Goal: Task Accomplishment & Management: Manage account settings

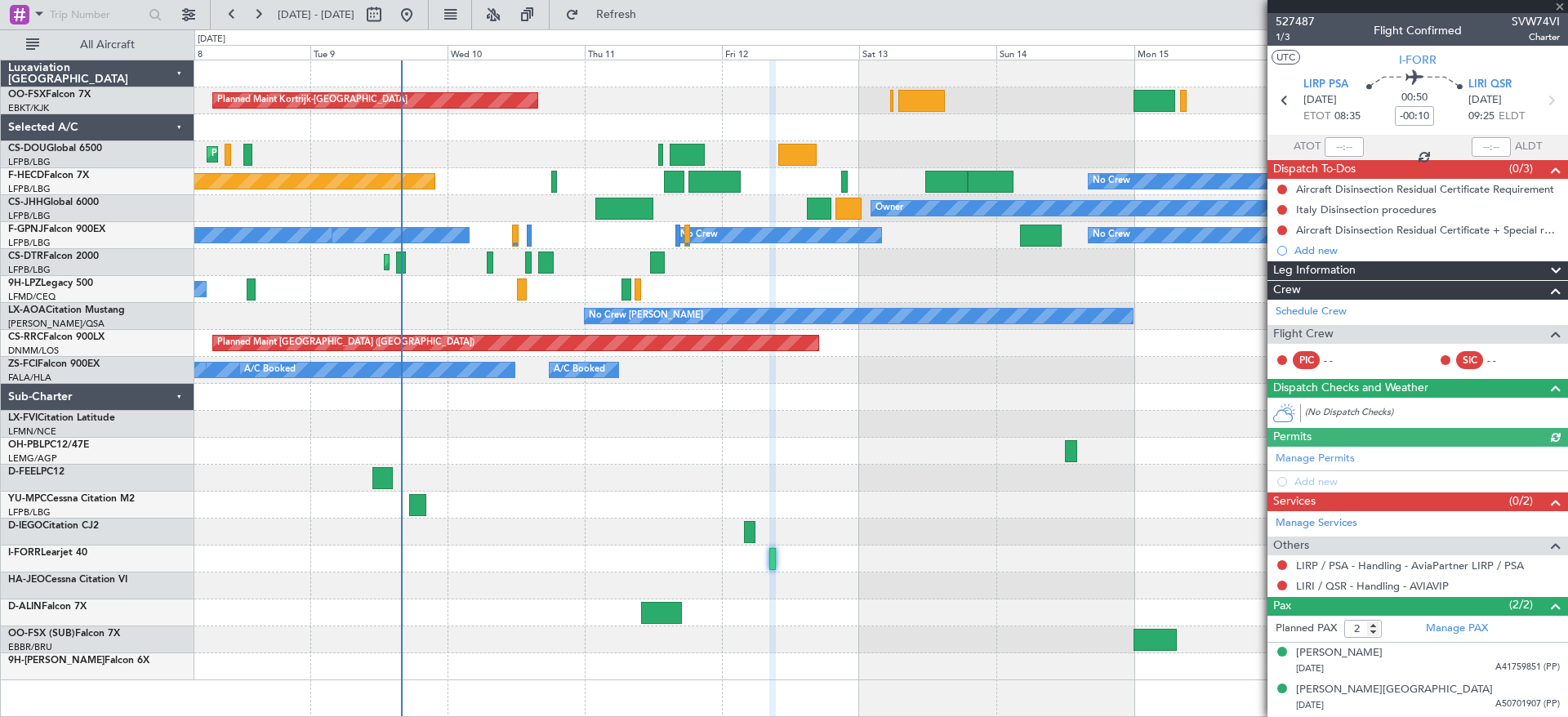
click at [286, 423] on div "Planned Maint Kortrijk-[GEOGRAPHIC_DATA] Planned Maint [GEOGRAPHIC_DATA] ([GEOG…" at bounding box center [880, 370] width 1372 height 620
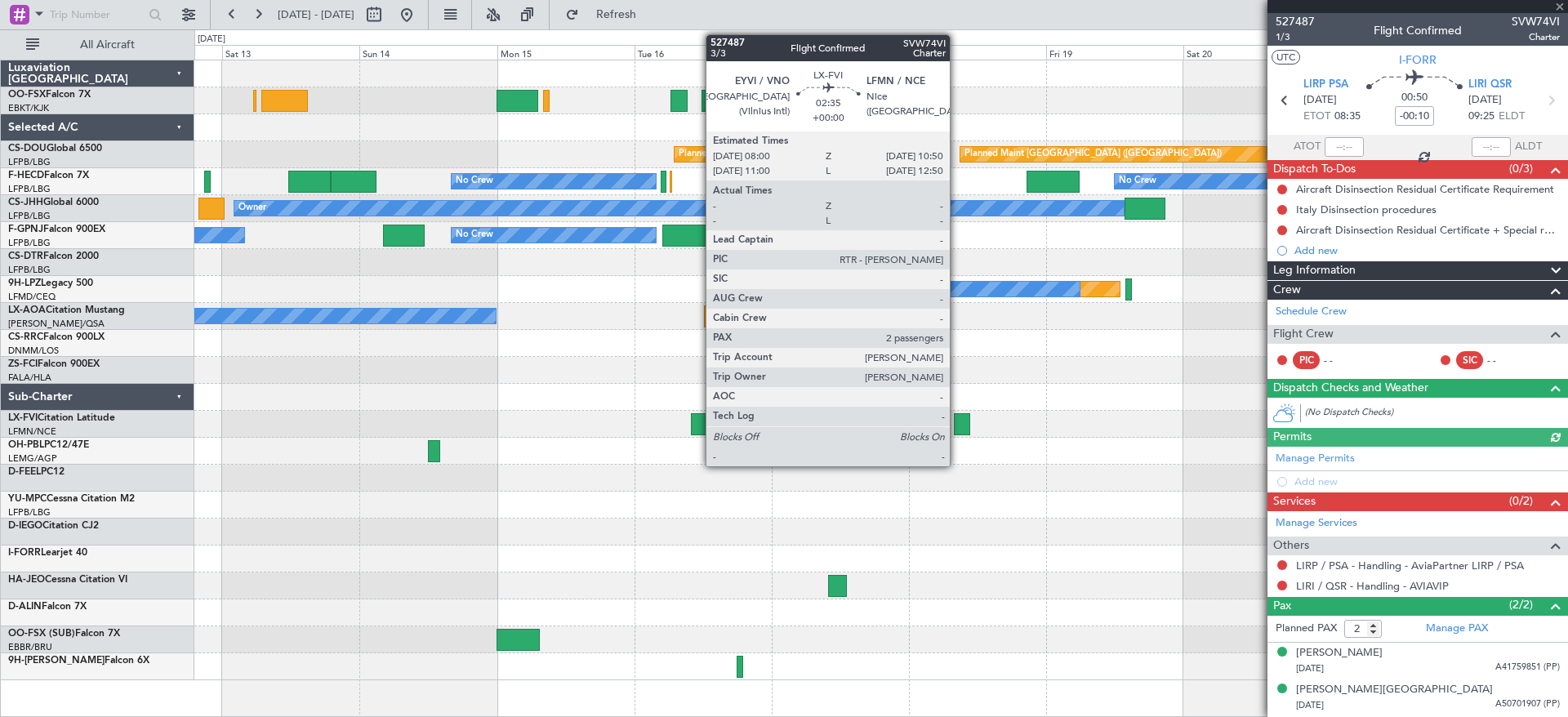
click at [431, 371] on div "Planned Maint Kortrijk-[GEOGRAPHIC_DATA] Planned Maint [GEOGRAPHIC_DATA] ([GEOG…" at bounding box center [880, 370] width 1372 height 620
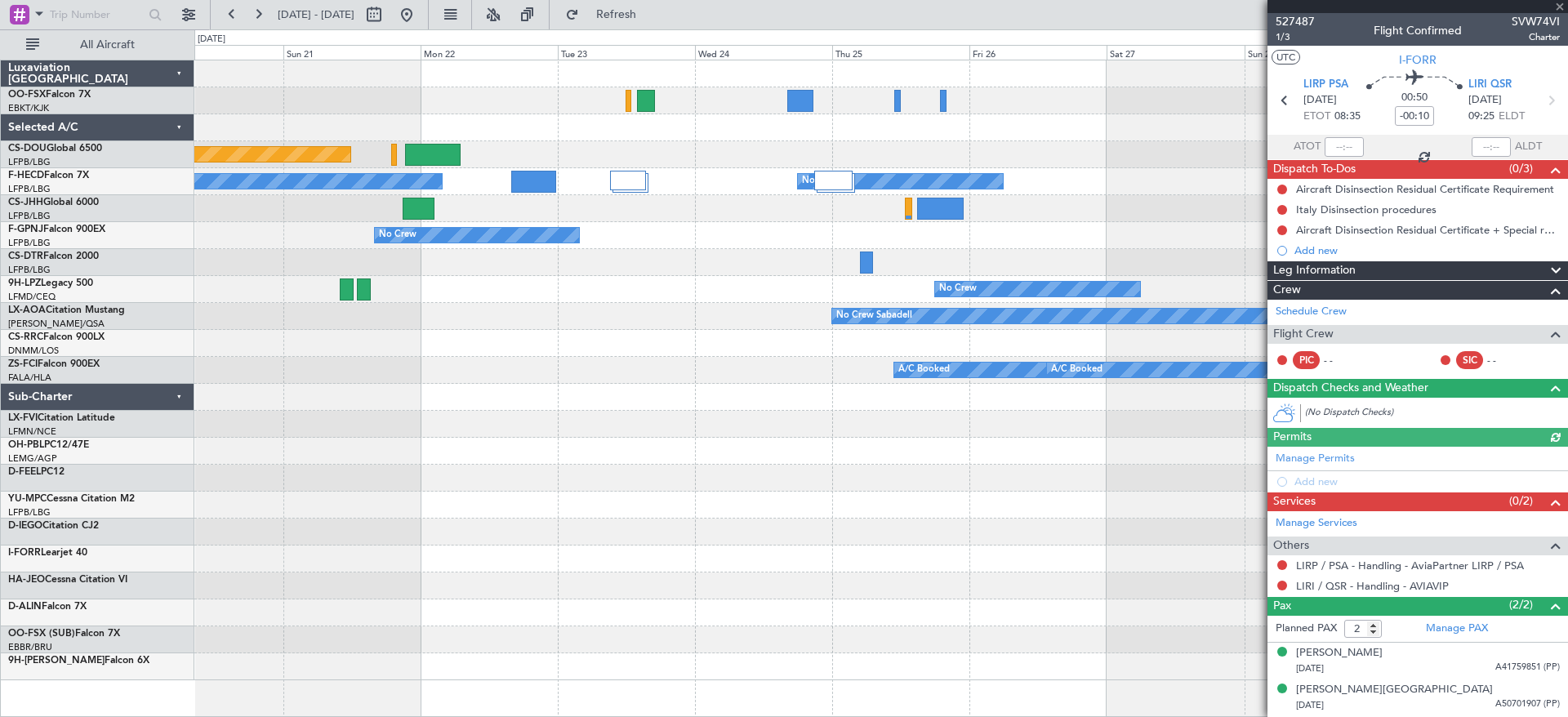
click at [633, 451] on div "Planned Maint [GEOGRAPHIC_DATA] ([GEOGRAPHIC_DATA]) No Crew No Crew Owner No Cr…" at bounding box center [880, 370] width 1372 height 620
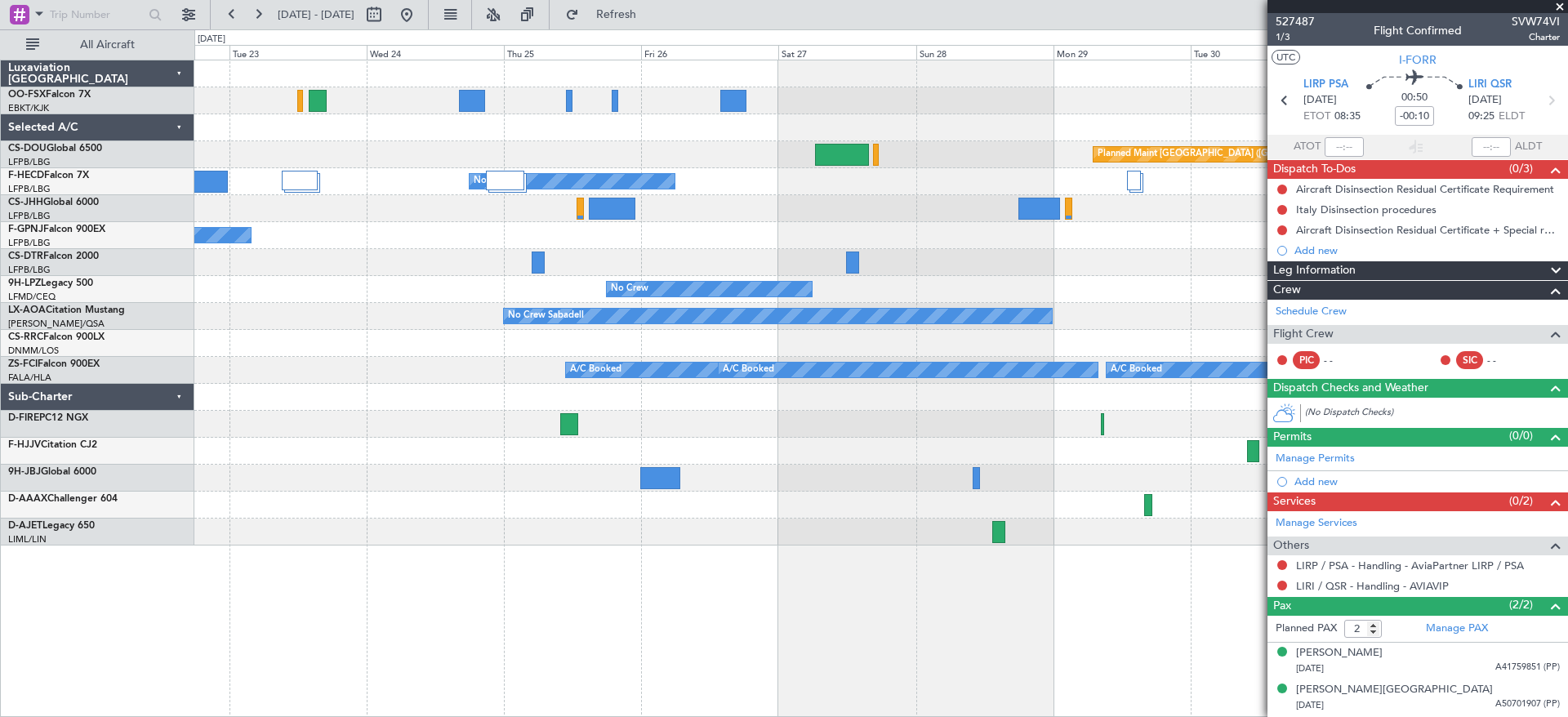
click at [993, 530] on div "Planned Maint [GEOGRAPHIC_DATA] ([GEOGRAPHIC_DATA]) Planned Maint [GEOGRAPHIC_D…" at bounding box center [880, 303] width 1372 height 485
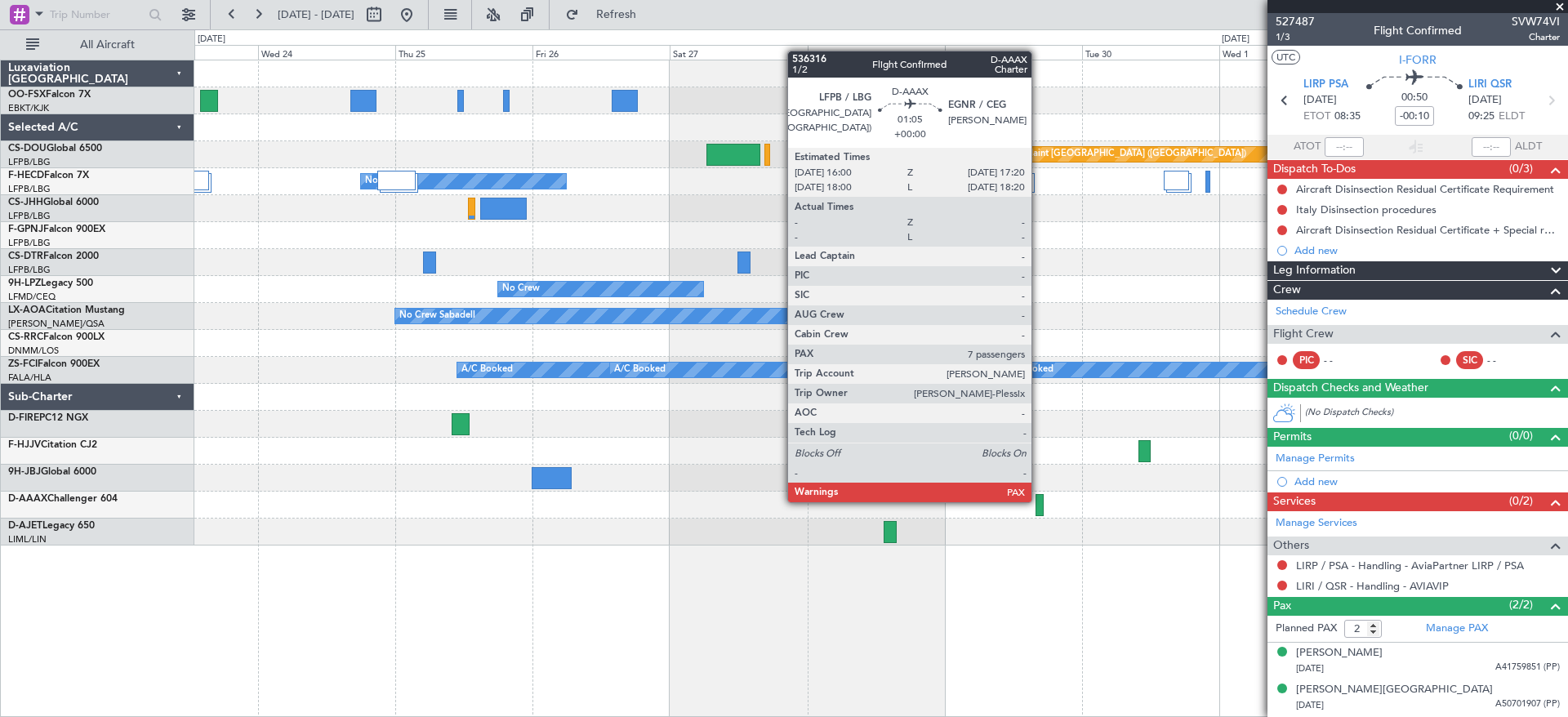
click at [1039, 500] on div at bounding box center [1040, 505] width 8 height 22
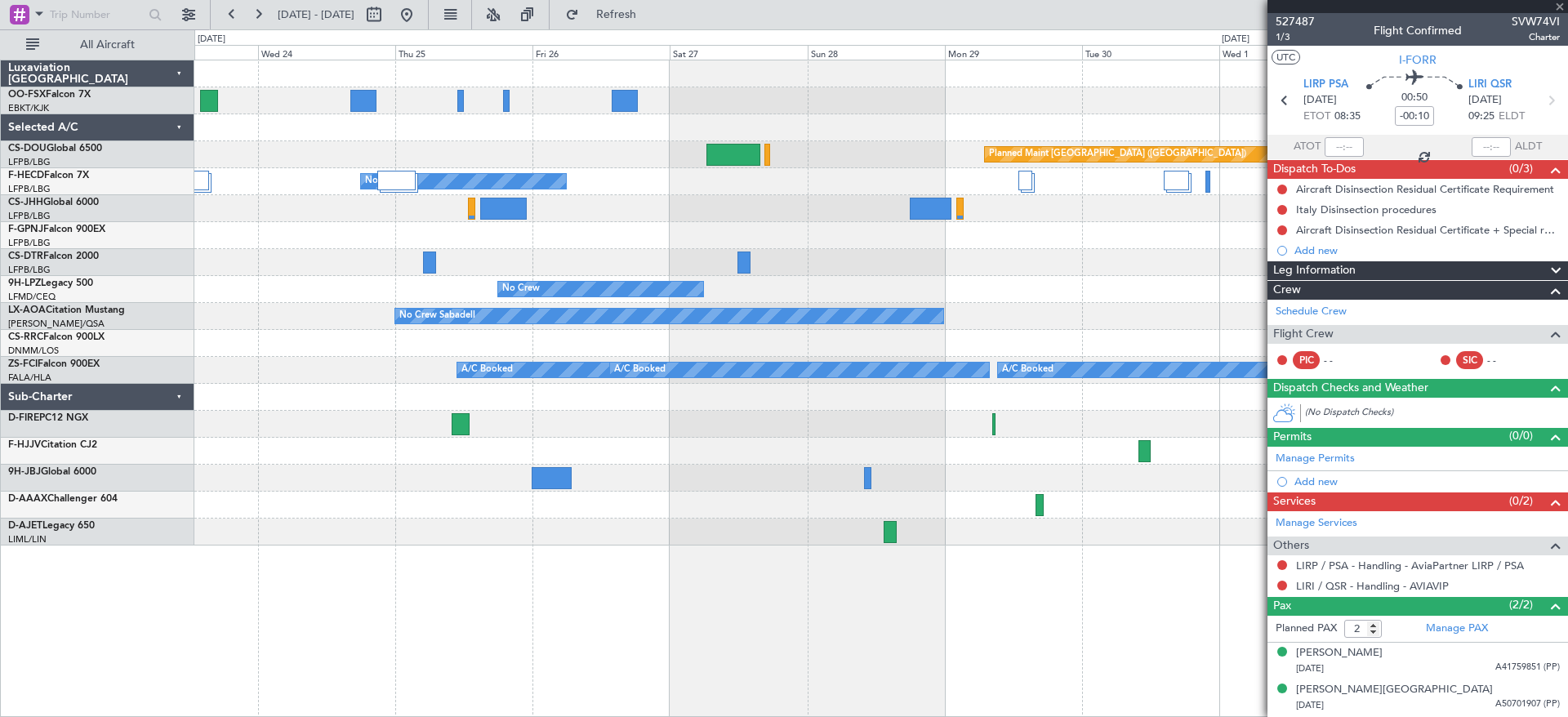
type input "8"
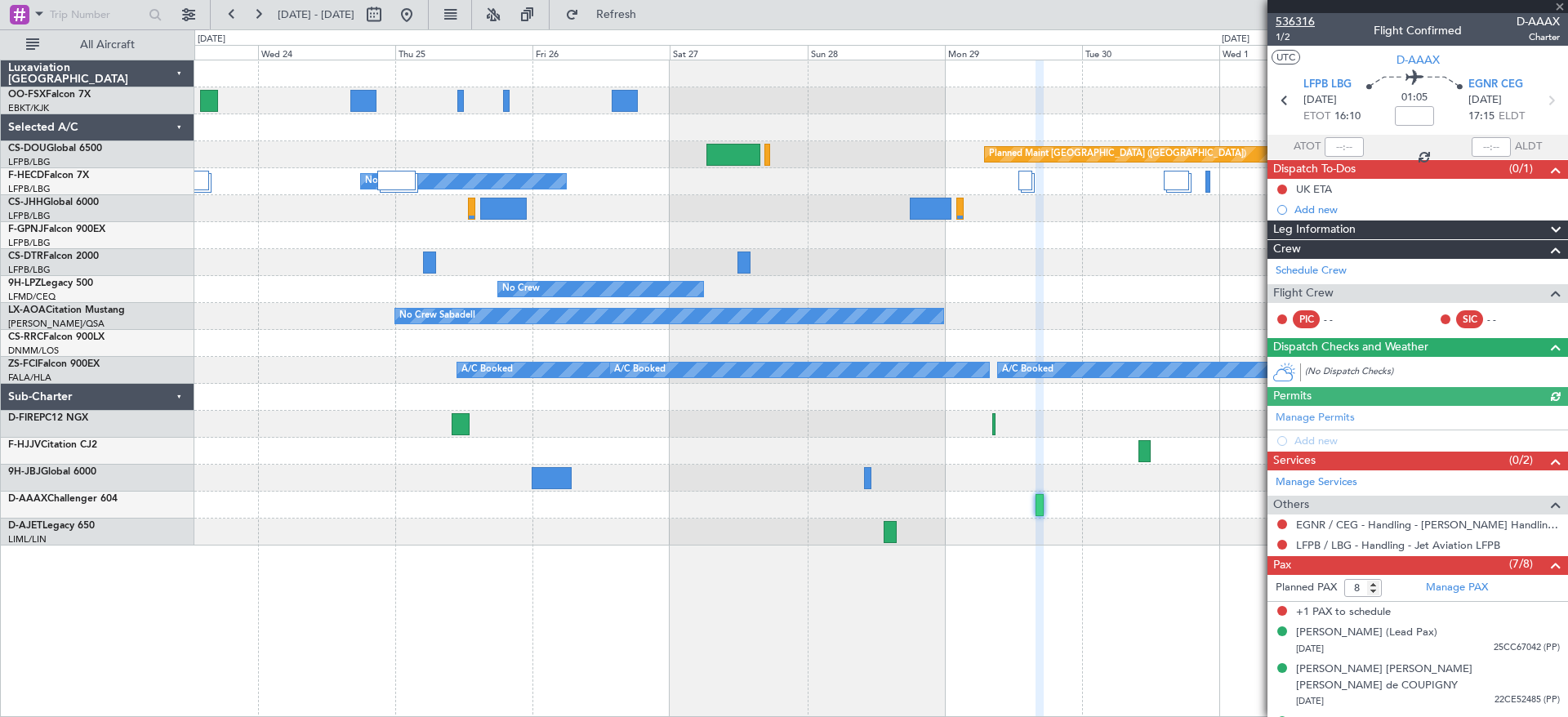
click at [1294, 19] on span "536316" at bounding box center [1294, 21] width 39 height 17
click at [1284, 17] on span "536316" at bounding box center [1294, 21] width 39 height 17
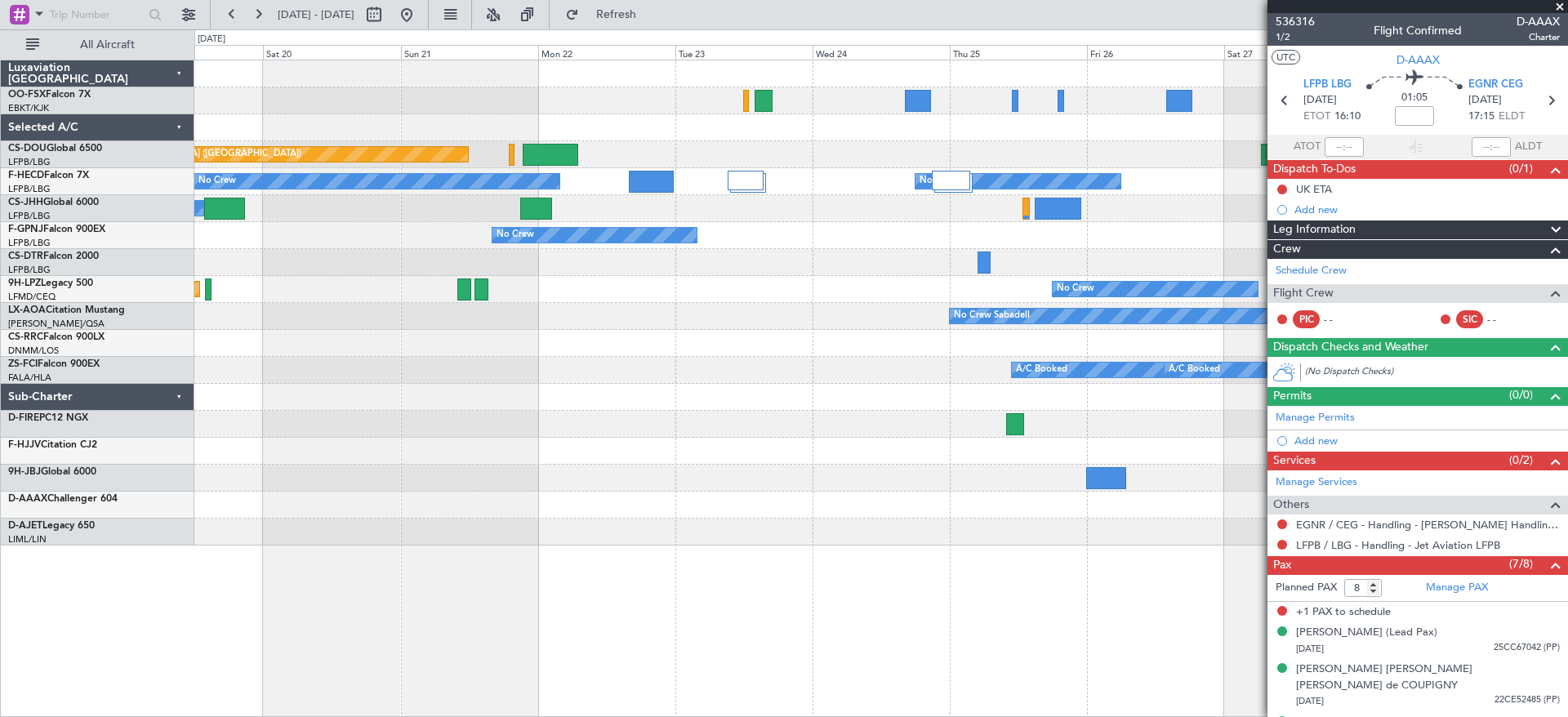
click at [905, 250] on div at bounding box center [880, 262] width 1372 height 27
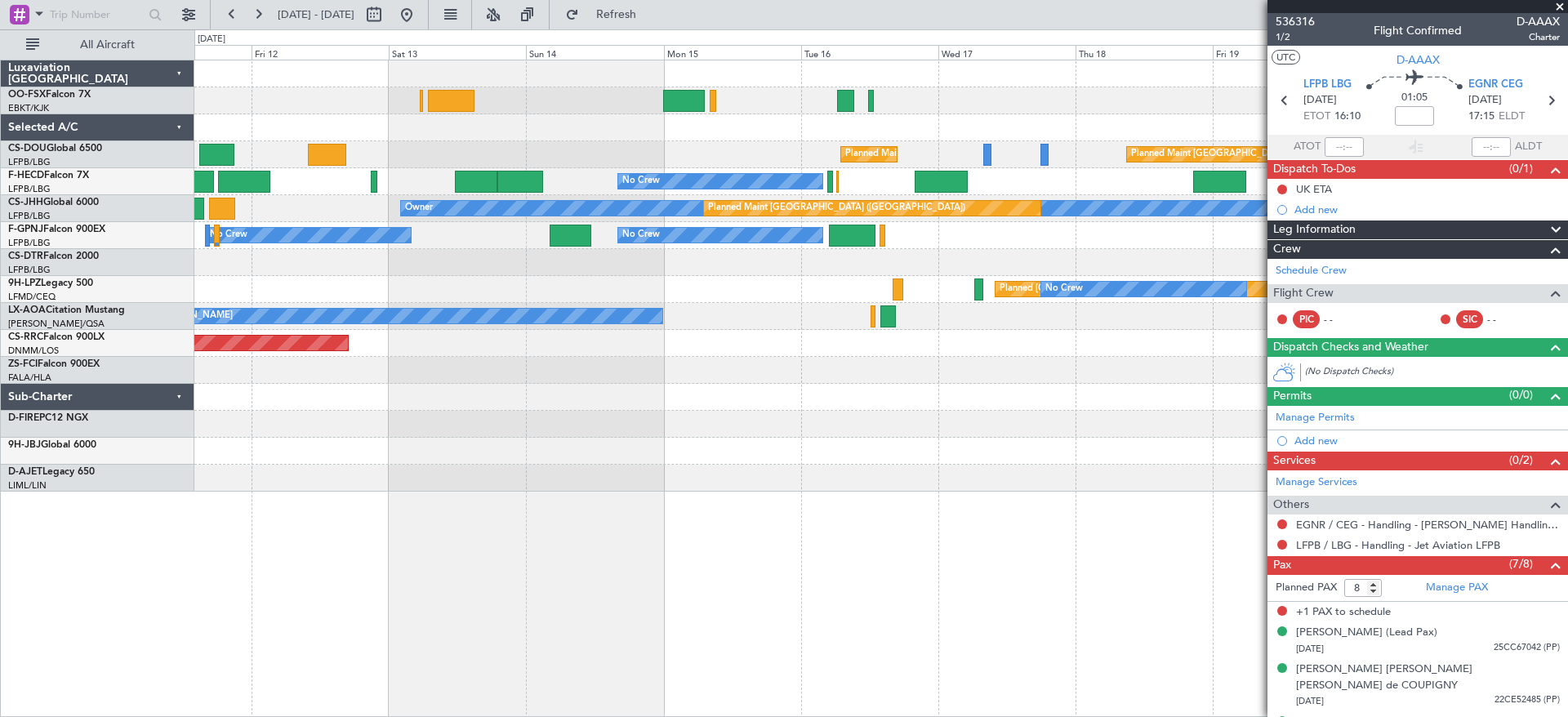
click at [900, 332] on div "Planned Maint [GEOGRAPHIC_DATA] ([GEOGRAPHIC_DATA])" at bounding box center [880, 343] width 1372 height 27
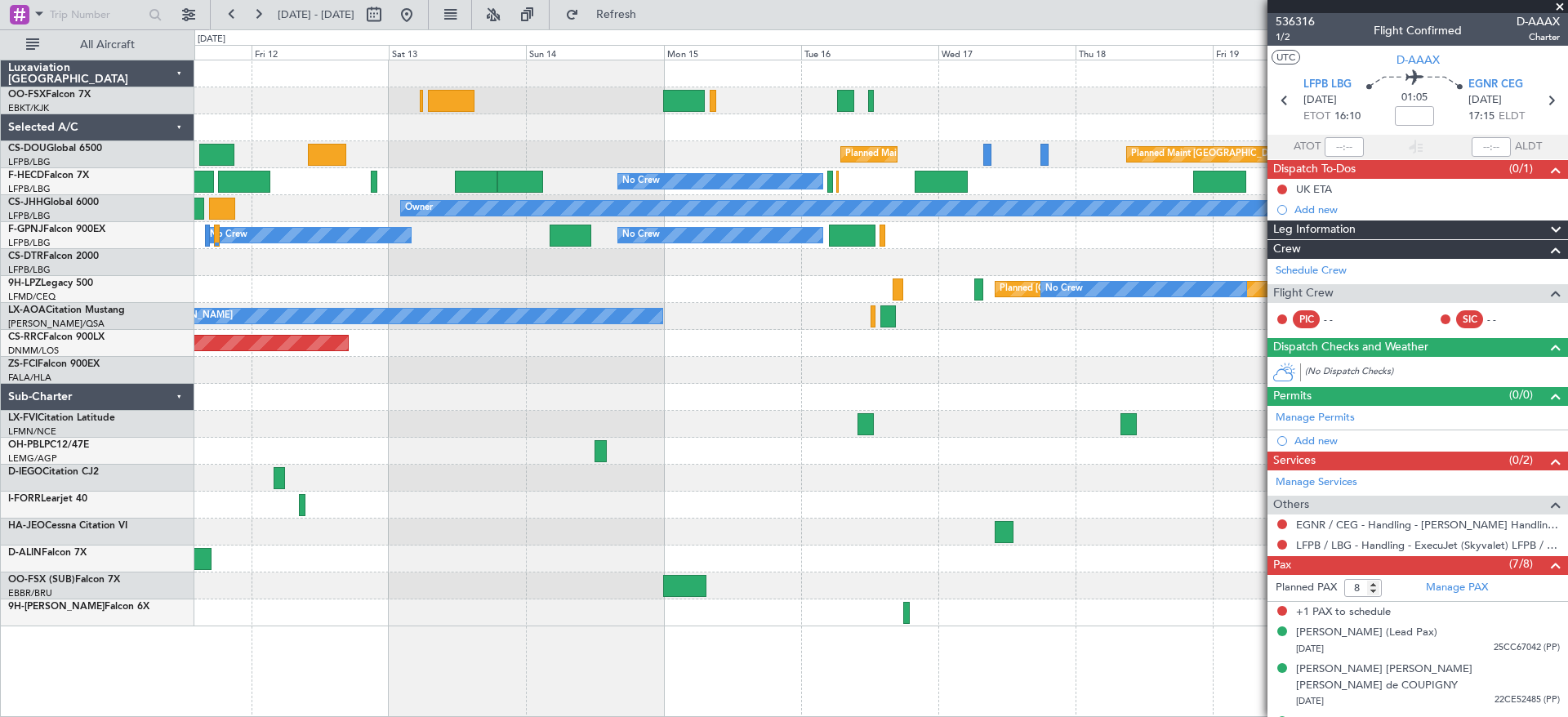
click at [1408, 525] on fb-app "[DATE] - [DATE] Refresh Quick Links All Aircraft Planned Maint [GEOGRAPHIC_DATA…" at bounding box center [784, 365] width 1568 height 705
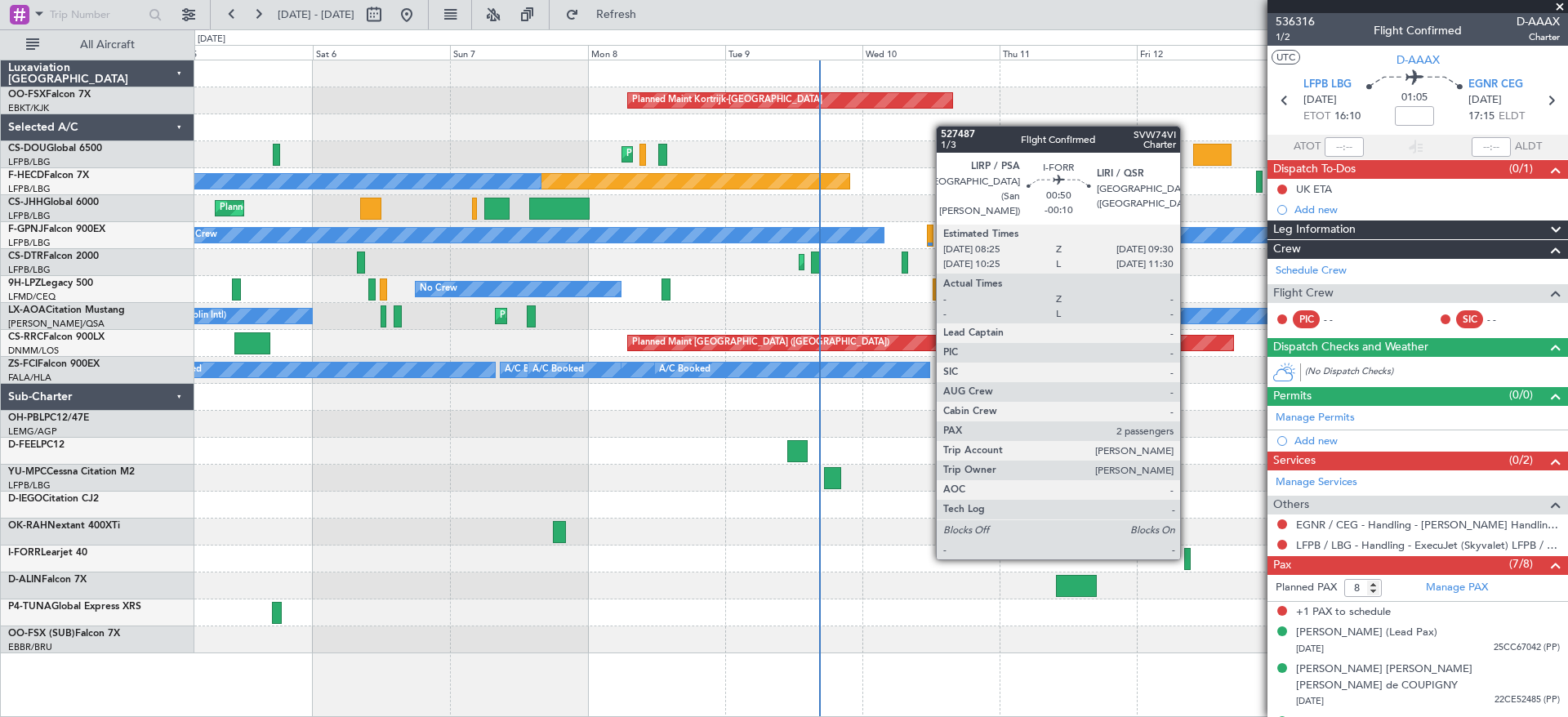
click at [1188, 556] on div at bounding box center [1188, 559] width 7 height 22
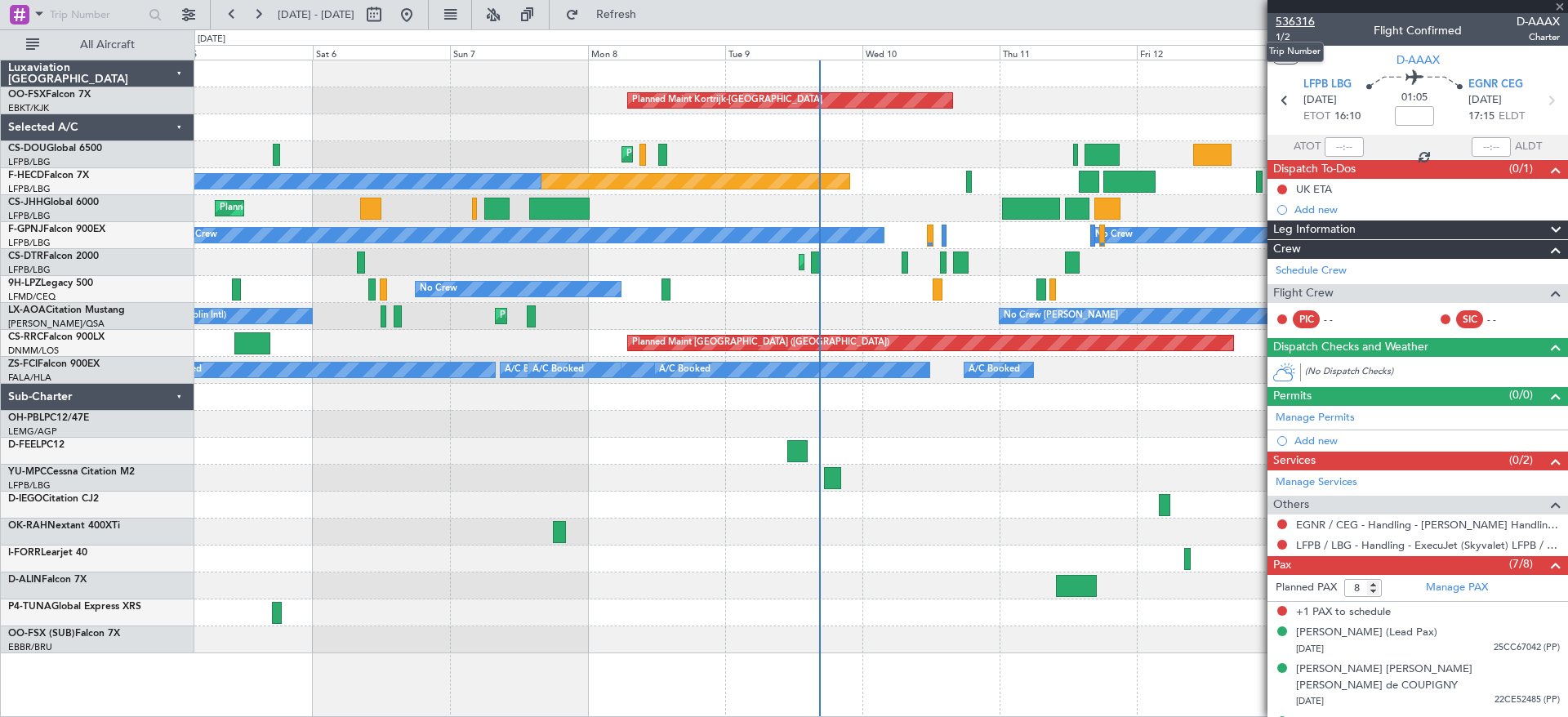
type input "-00:10"
type input "2"
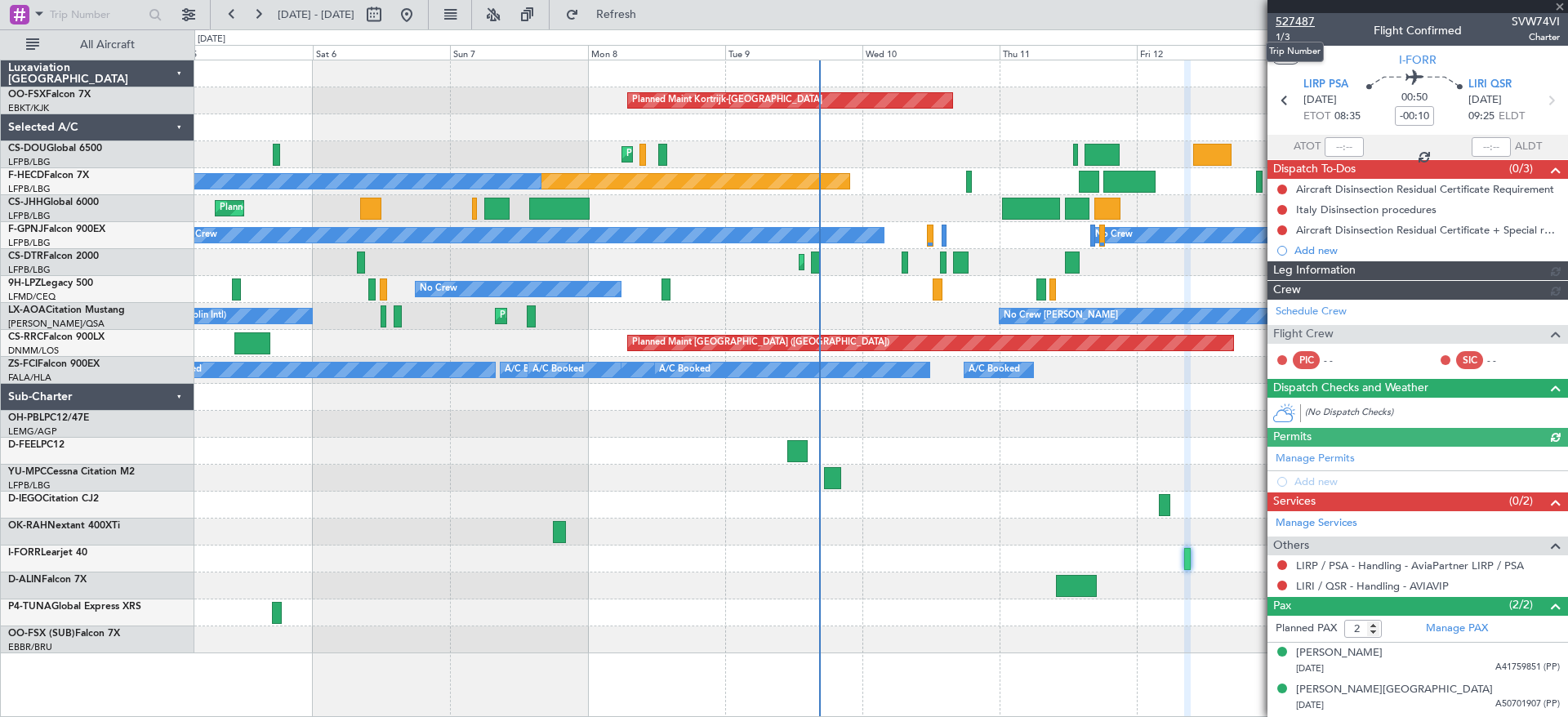
click at [1301, 20] on span "527487" at bounding box center [1294, 21] width 39 height 17
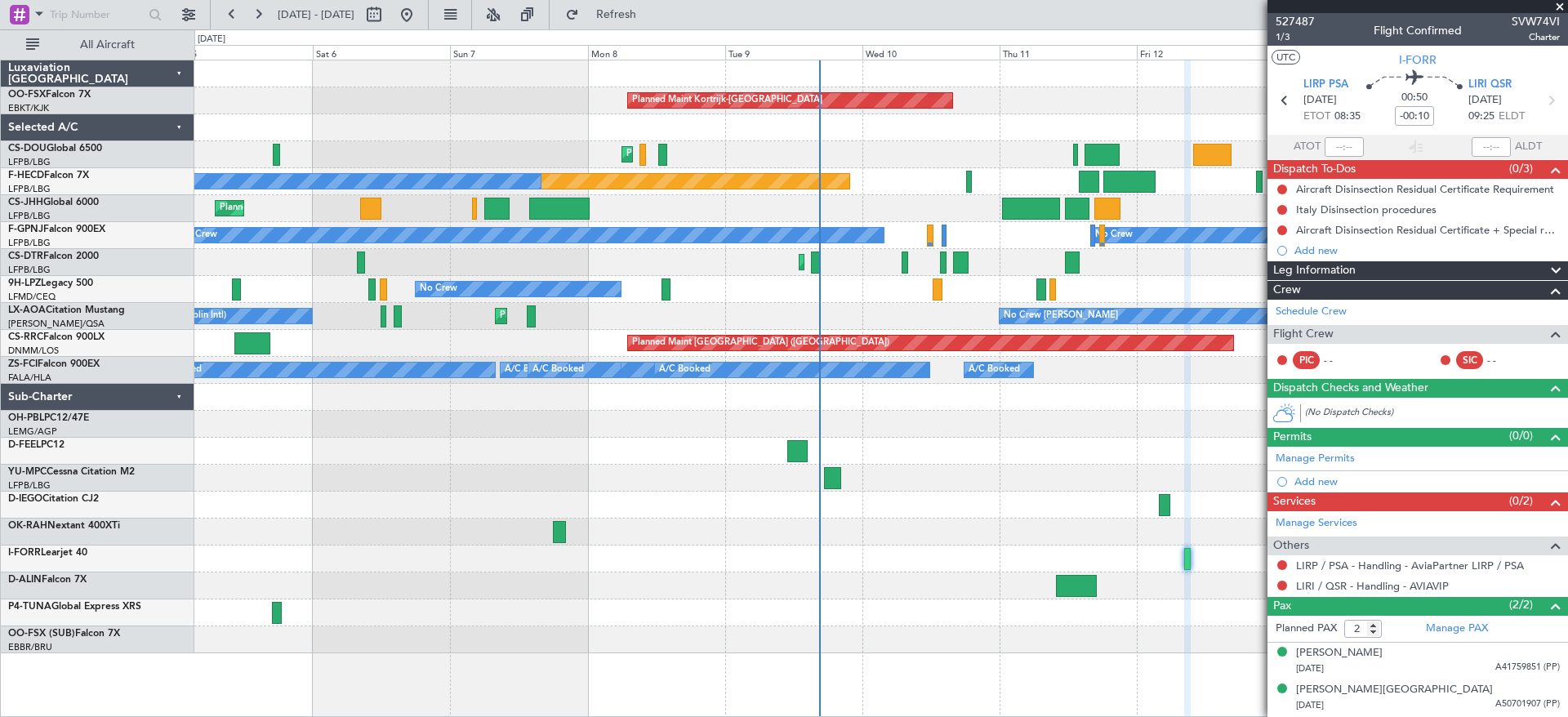
click at [347, 403] on div "Planned Maint Kortrijk-[GEOGRAPHIC_DATA] Planned Maint [GEOGRAPHIC_DATA] ([GEOG…" at bounding box center [880, 356] width 1372 height 592
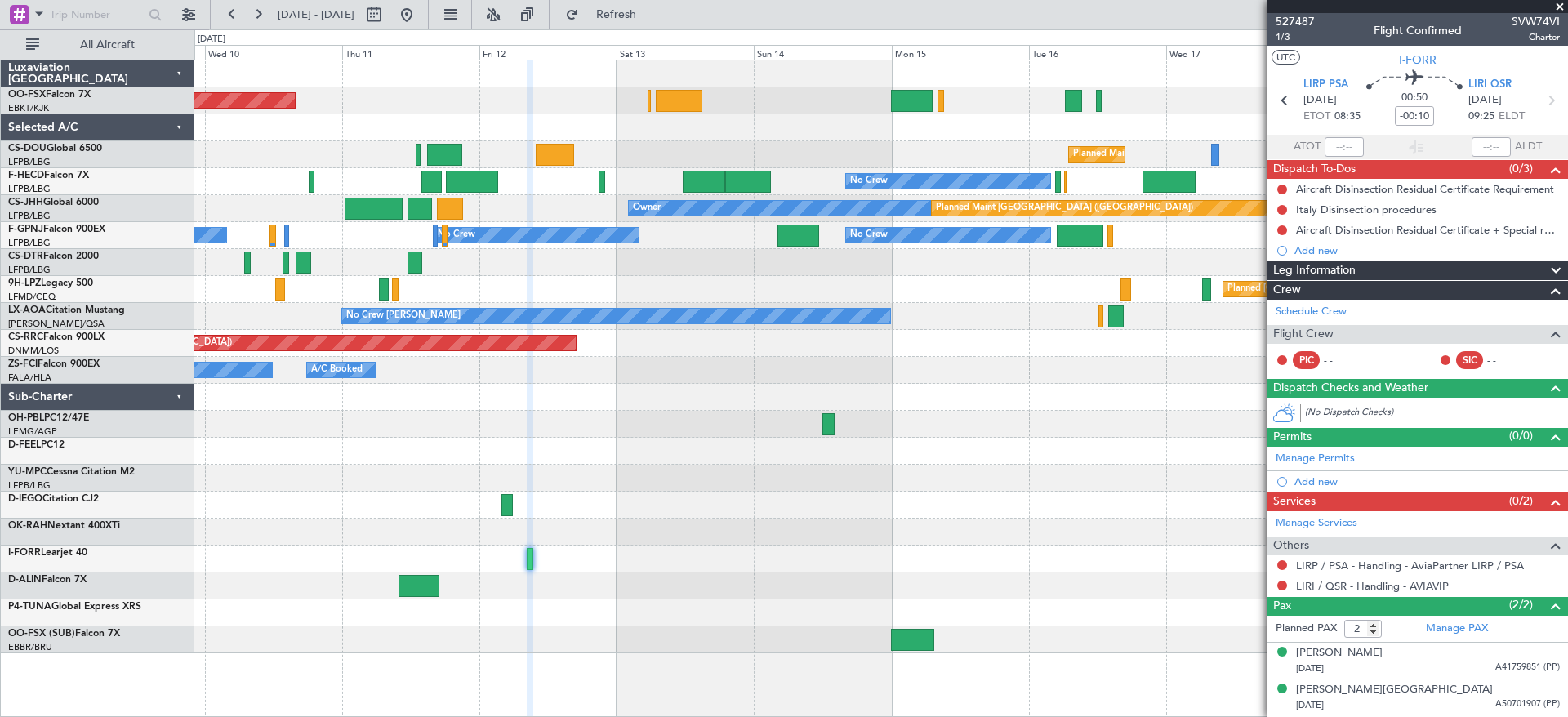
click at [467, 398] on div "Planned Maint Kortrijk-[GEOGRAPHIC_DATA] Planned Maint [GEOGRAPHIC_DATA] ([GEOG…" at bounding box center [880, 356] width 1372 height 592
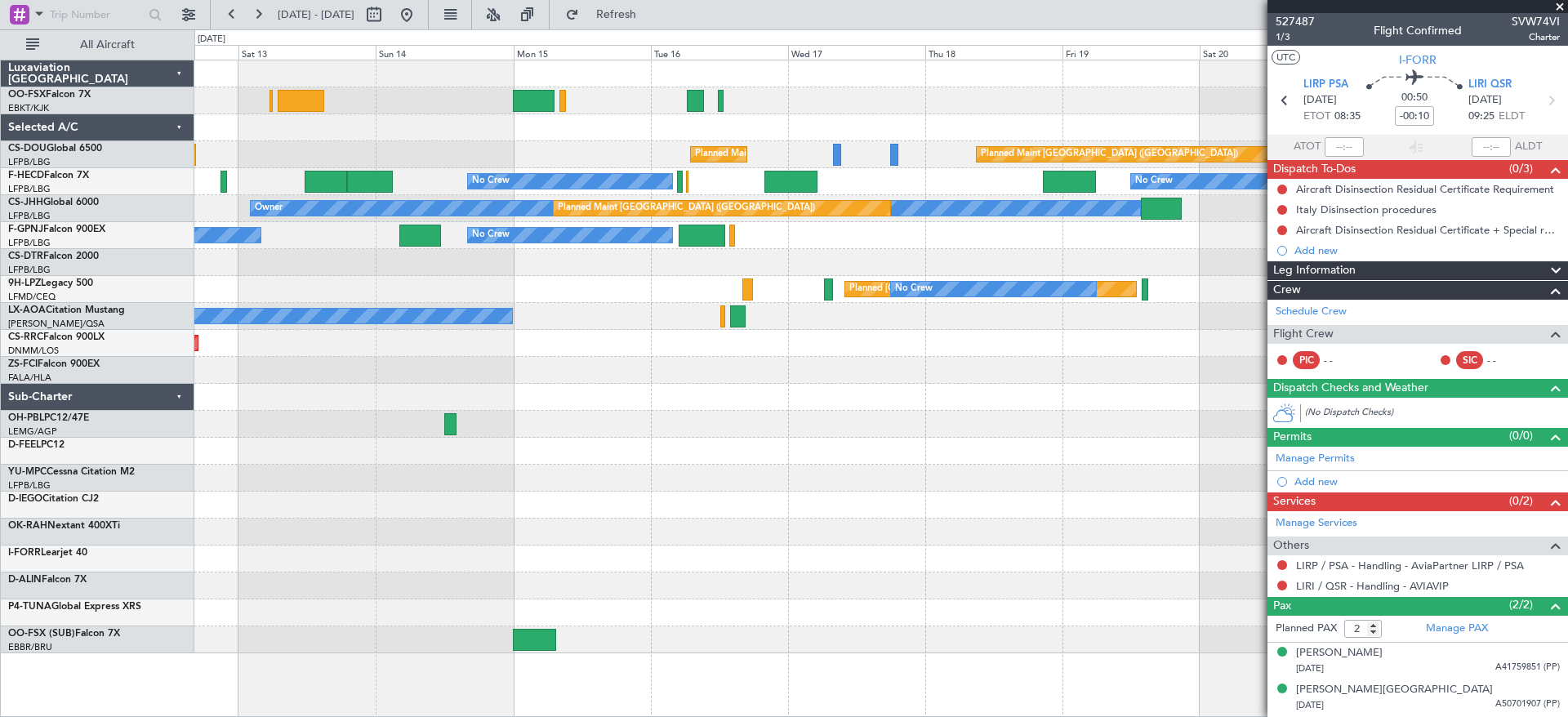
click at [387, 443] on div at bounding box center [880, 450] width 1372 height 27
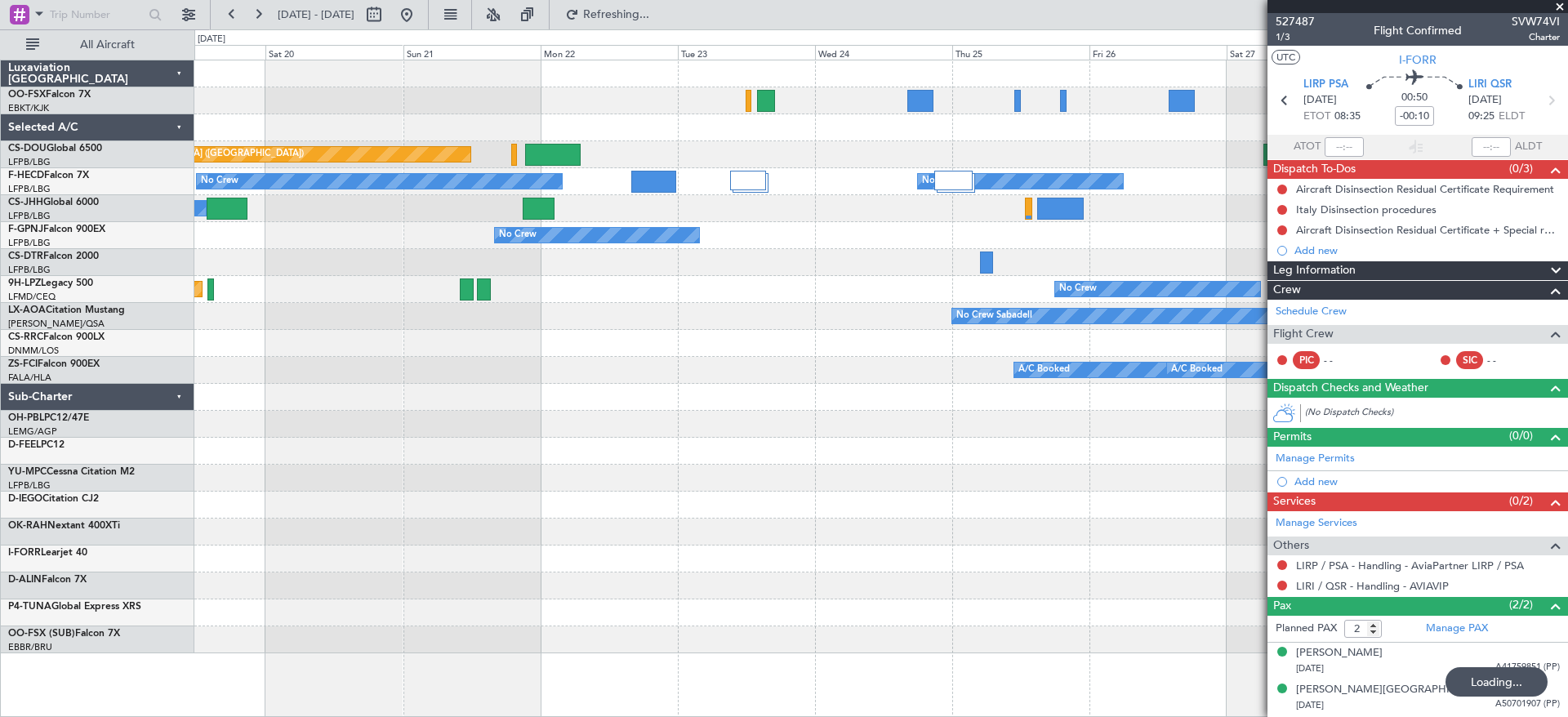
click at [611, 494] on div "Planned Maint [GEOGRAPHIC_DATA] ([GEOGRAPHIC_DATA]) Planned Maint [GEOGRAPHIC_D…" at bounding box center [880, 356] width 1372 height 592
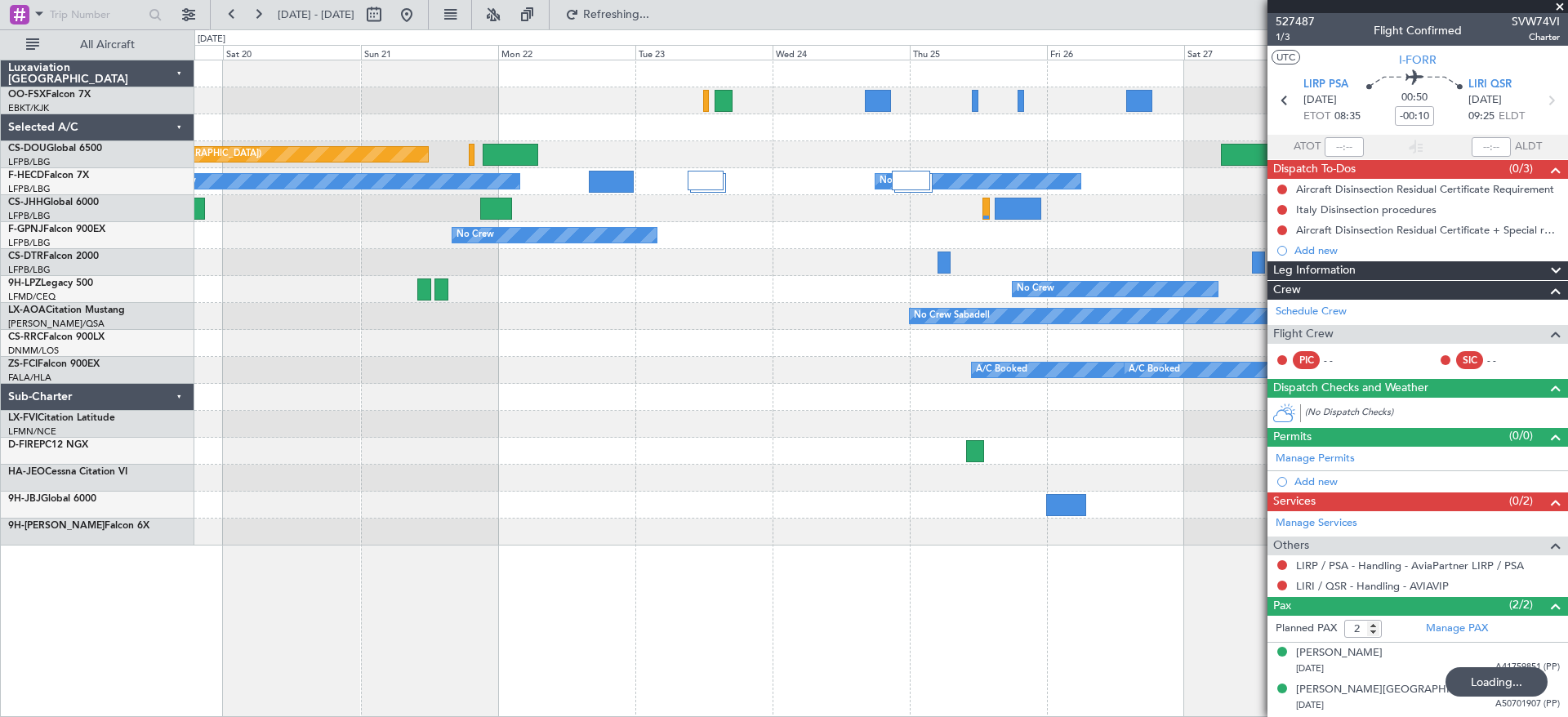
click at [665, 481] on div at bounding box center [880, 478] width 1372 height 27
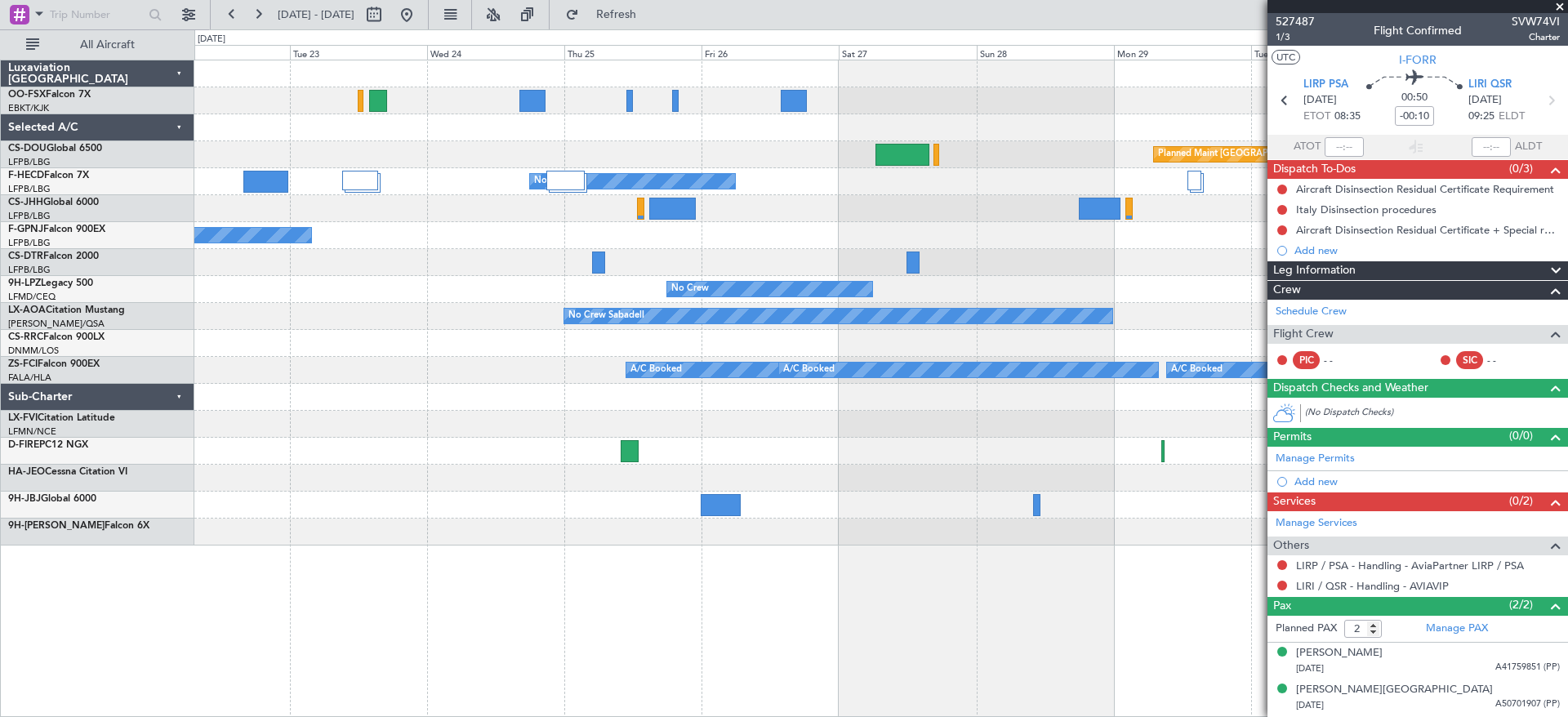
click at [957, 470] on div "Planned Maint [GEOGRAPHIC_DATA] ([GEOGRAPHIC_DATA]) Planned Maint [GEOGRAPHIC_D…" at bounding box center [880, 303] width 1372 height 485
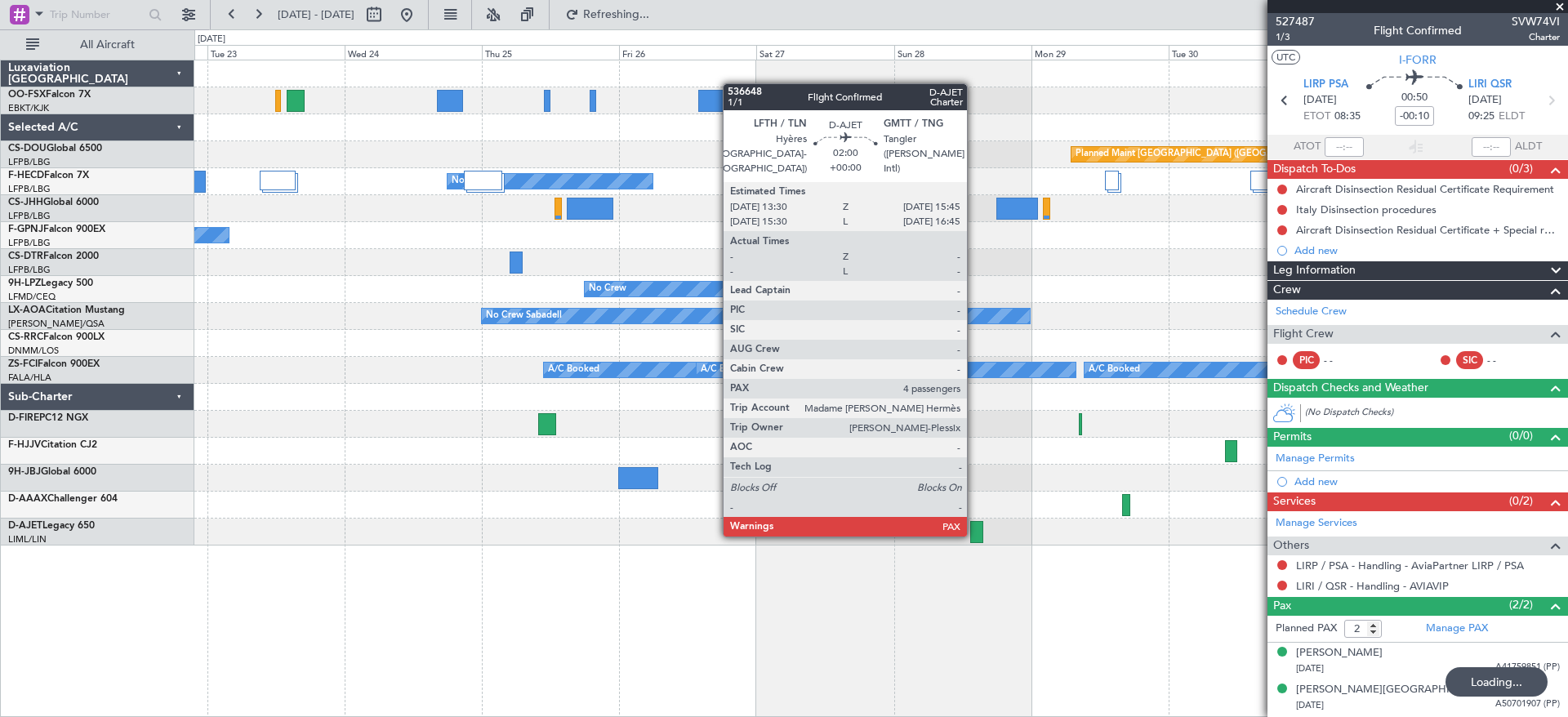
click at [974, 533] on div at bounding box center [976, 531] width 13 height 22
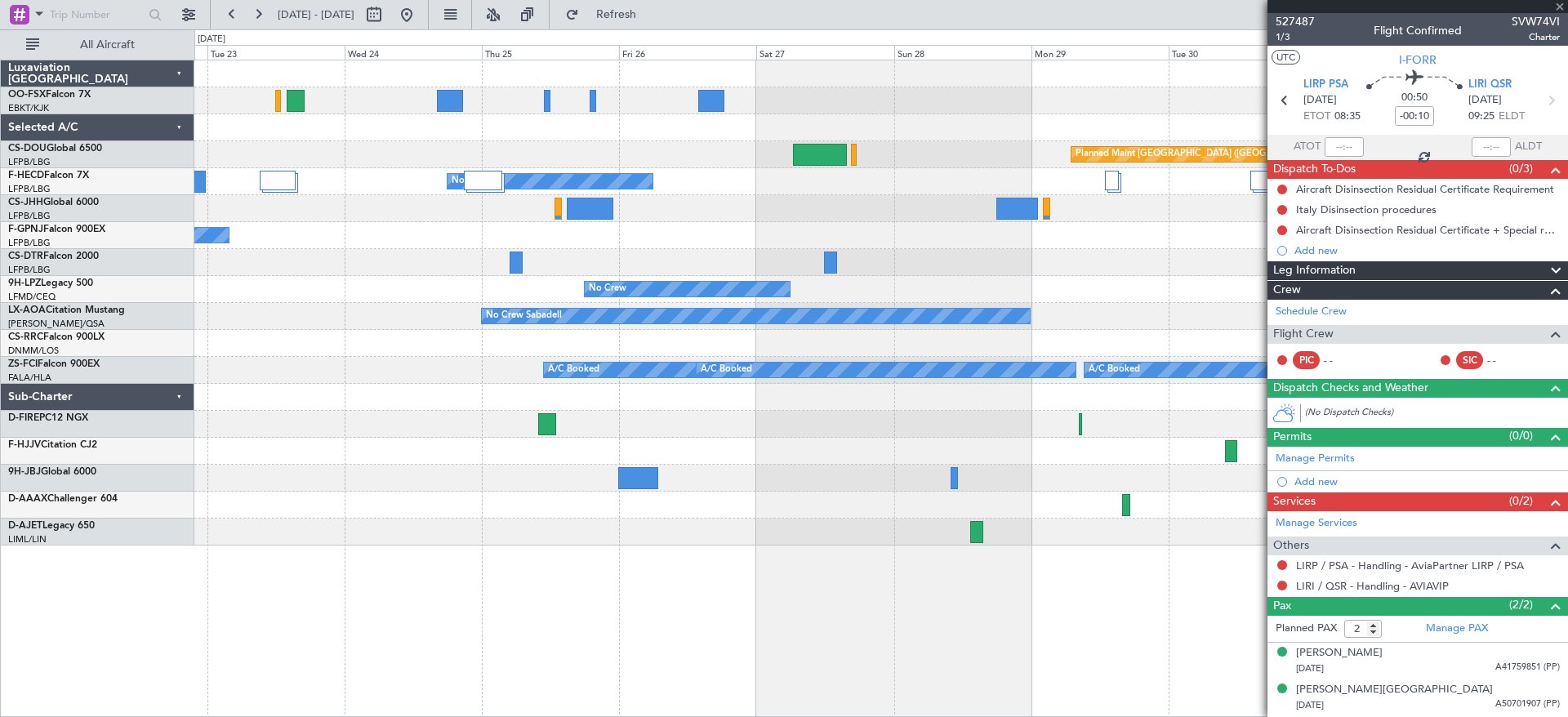
type input "4"
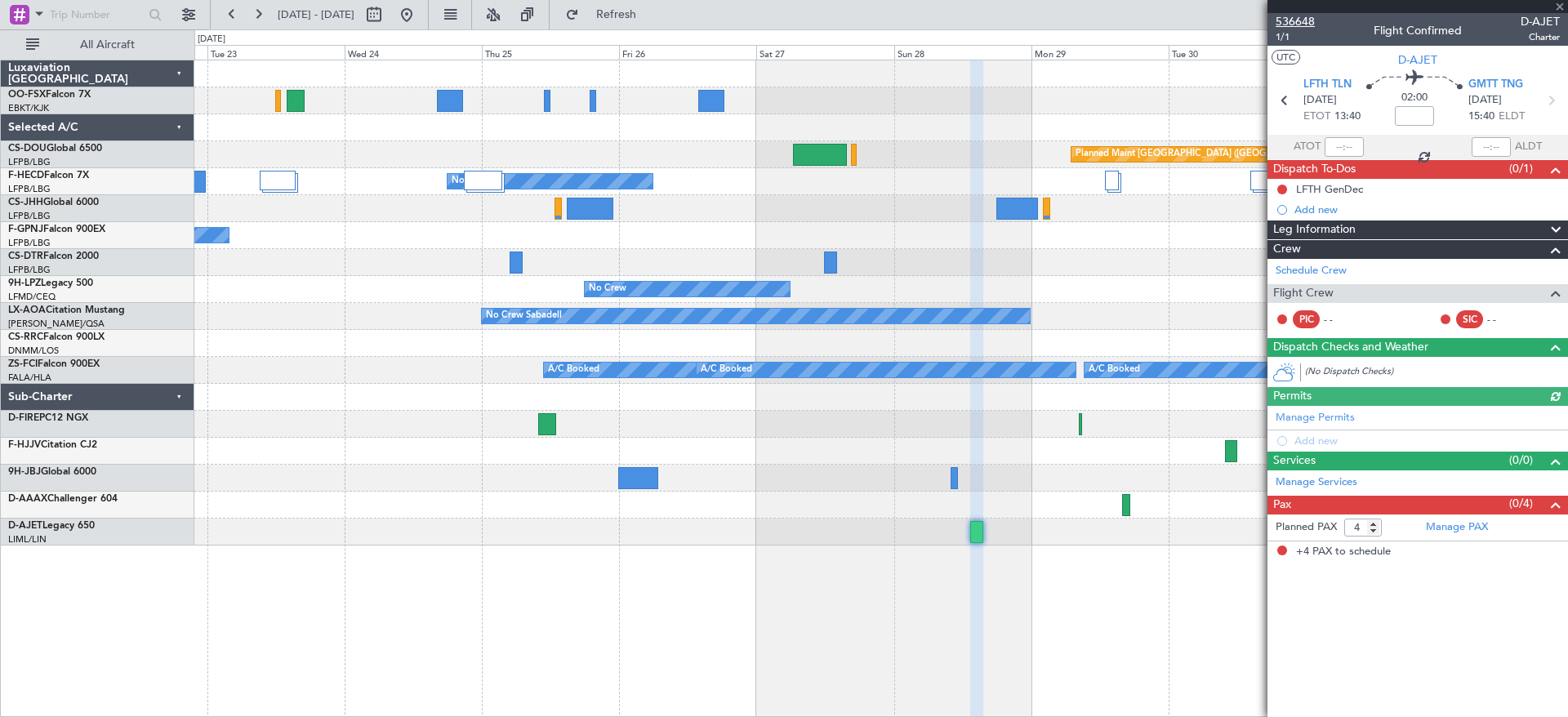
click at [1291, 17] on span "536648" at bounding box center [1294, 21] width 39 height 17
